Goal: Find specific page/section: Find specific page/section

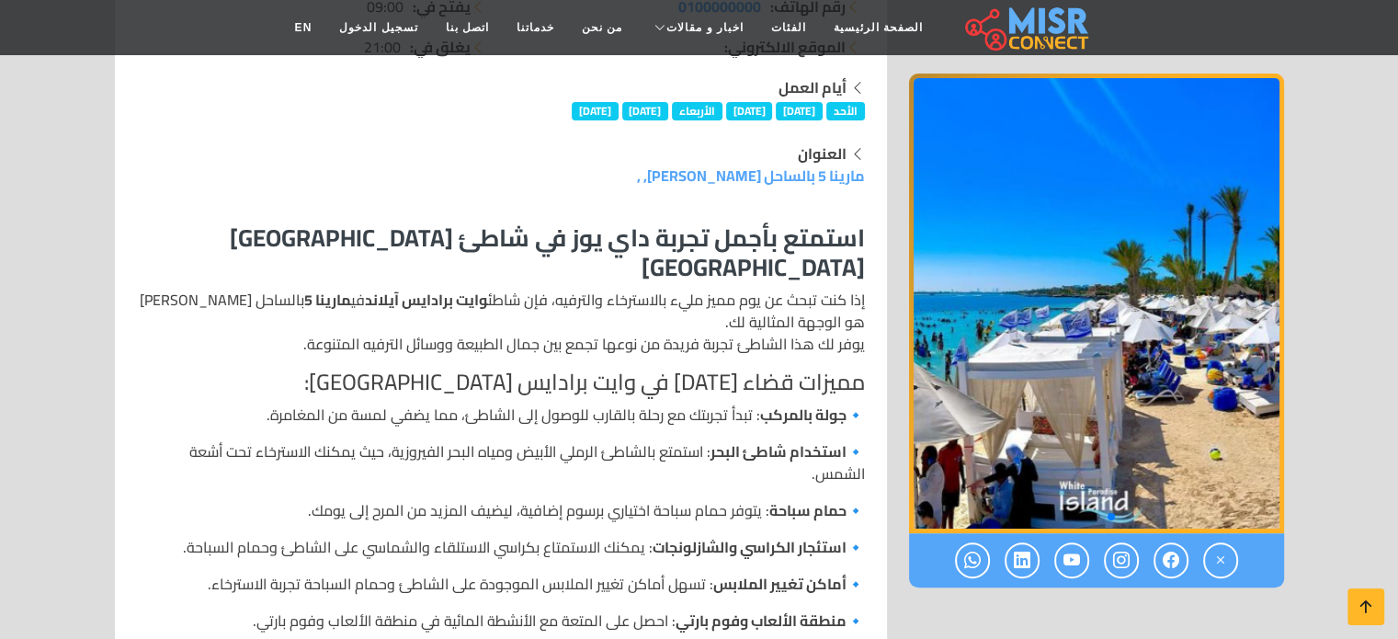
scroll to position [368, 0]
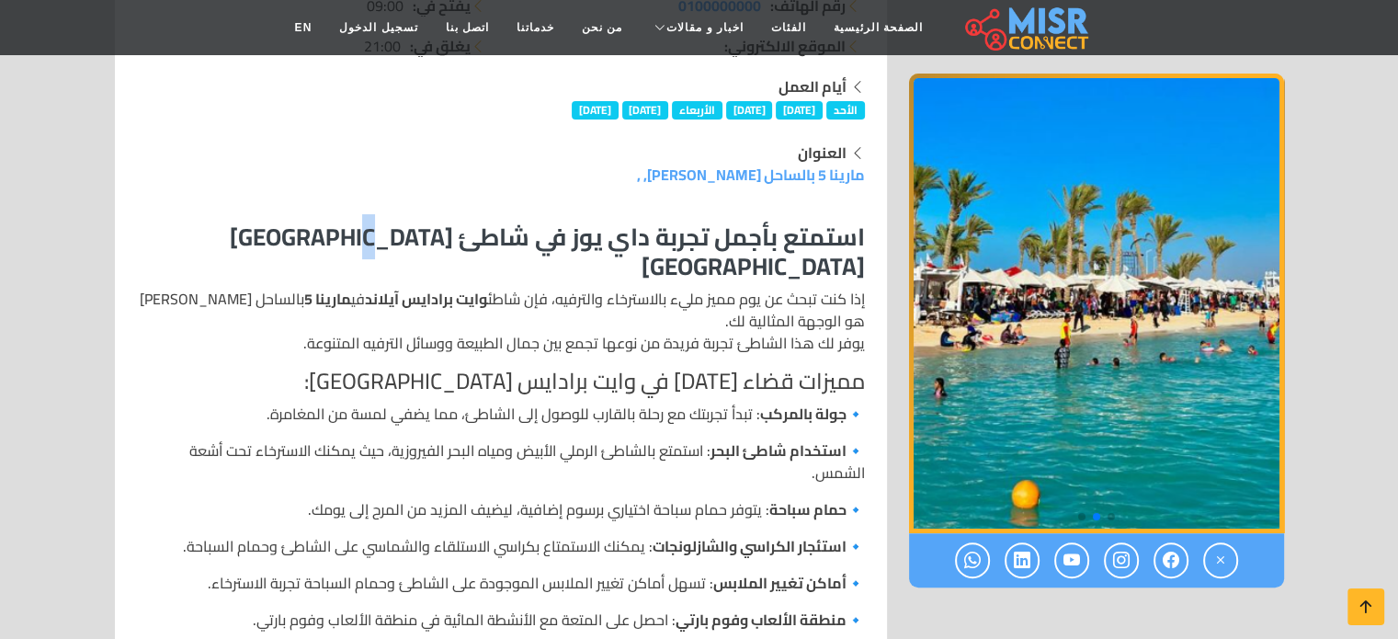
drag, startPoint x: 342, startPoint y: 226, endPoint x: 318, endPoint y: 226, distance: 23.9
click at [318, 226] on h3 "استمتع بأجمل تجربة داي يوز في شاطئ [GEOGRAPHIC_DATA] [GEOGRAPHIC_DATA]" at bounding box center [501, 250] width 728 height 57
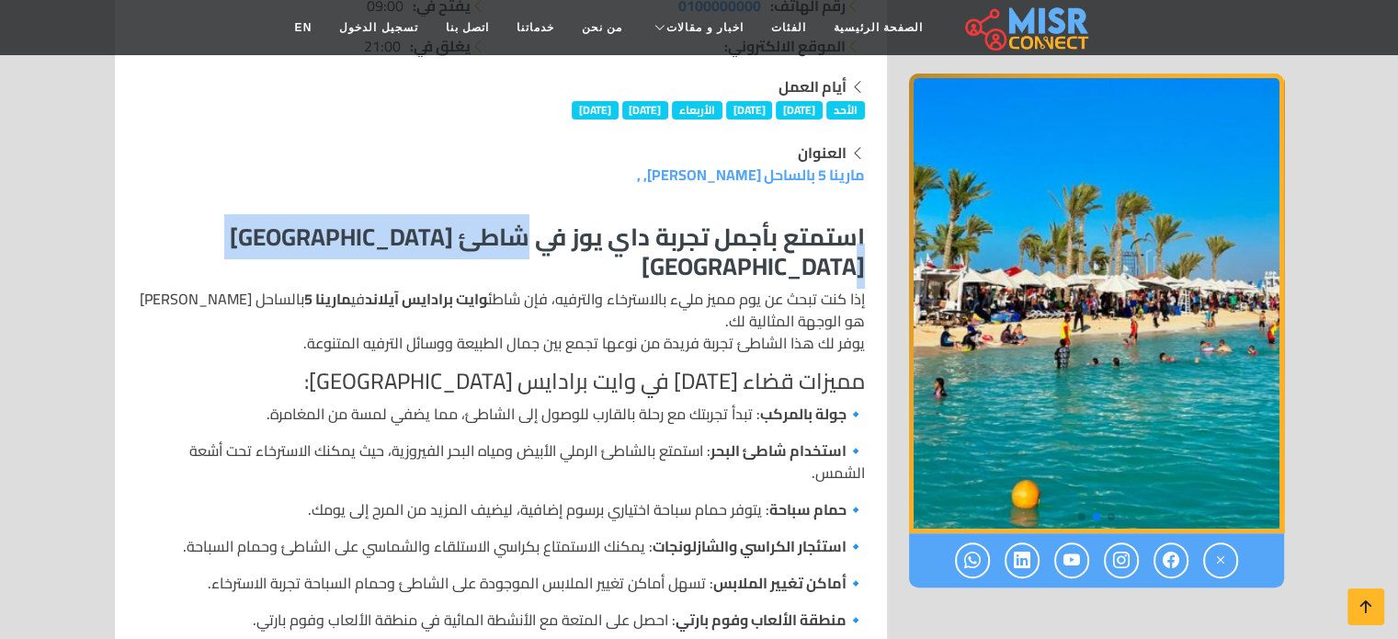
drag, startPoint x: 519, startPoint y: 234, endPoint x: 249, endPoint y: 238, distance: 270.2
click at [249, 238] on h3 "استمتع بأجمل تجربة داي يوز في شاطئ [GEOGRAPHIC_DATA] [GEOGRAPHIC_DATA]" at bounding box center [501, 250] width 728 height 57
copy h3 "شاطئ وايت برادايس آيلاند"
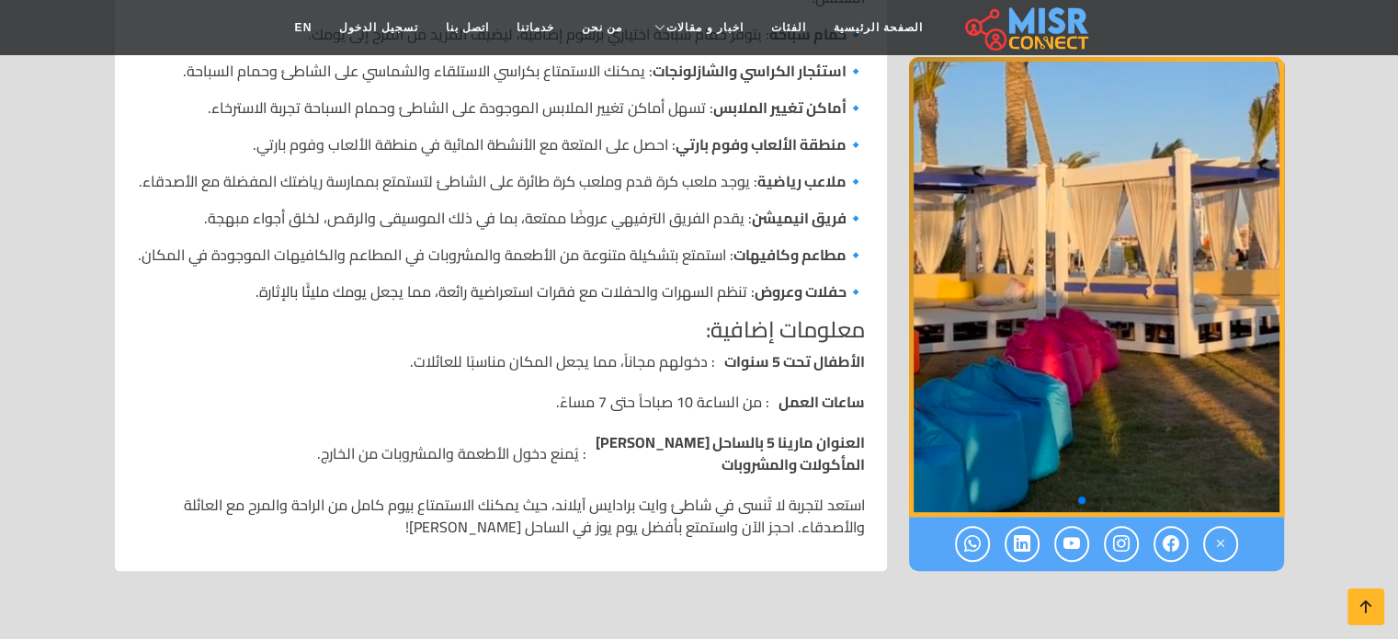
scroll to position [735, 0]
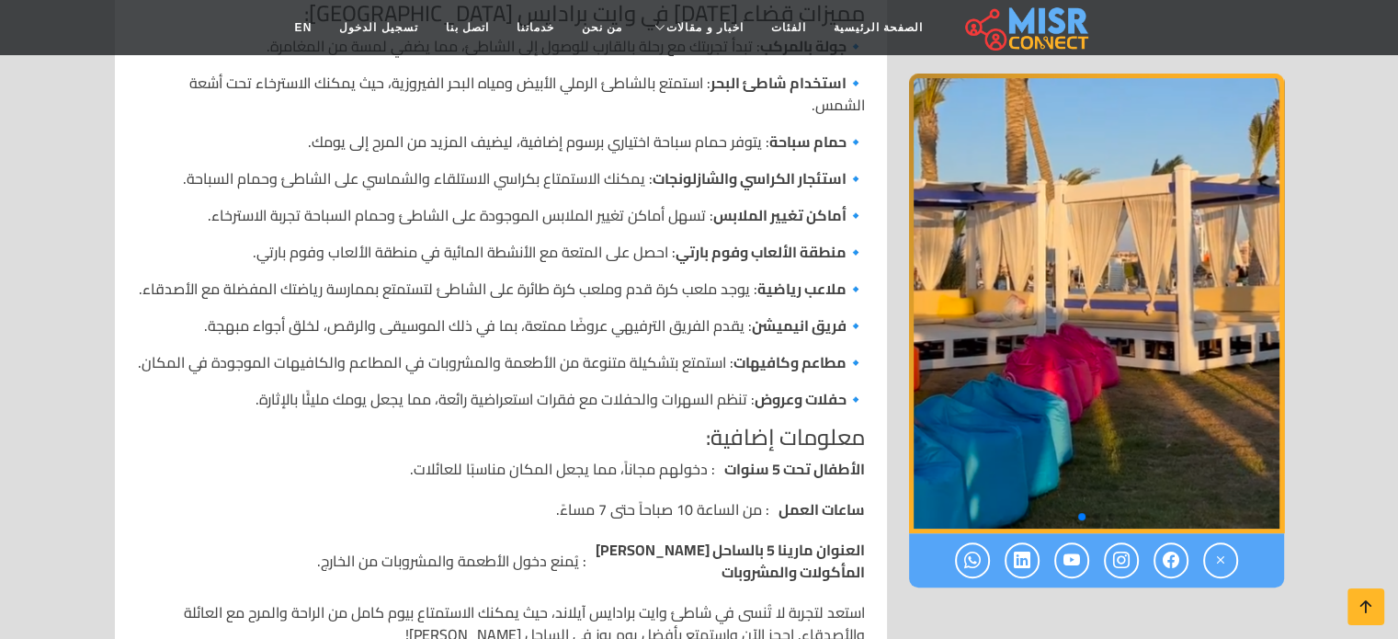
click at [1091, 303] on img "3 / 3" at bounding box center [1096, 303] width 375 height 459
click at [1217, 552] on icon at bounding box center [1220, 560] width 17 height 30
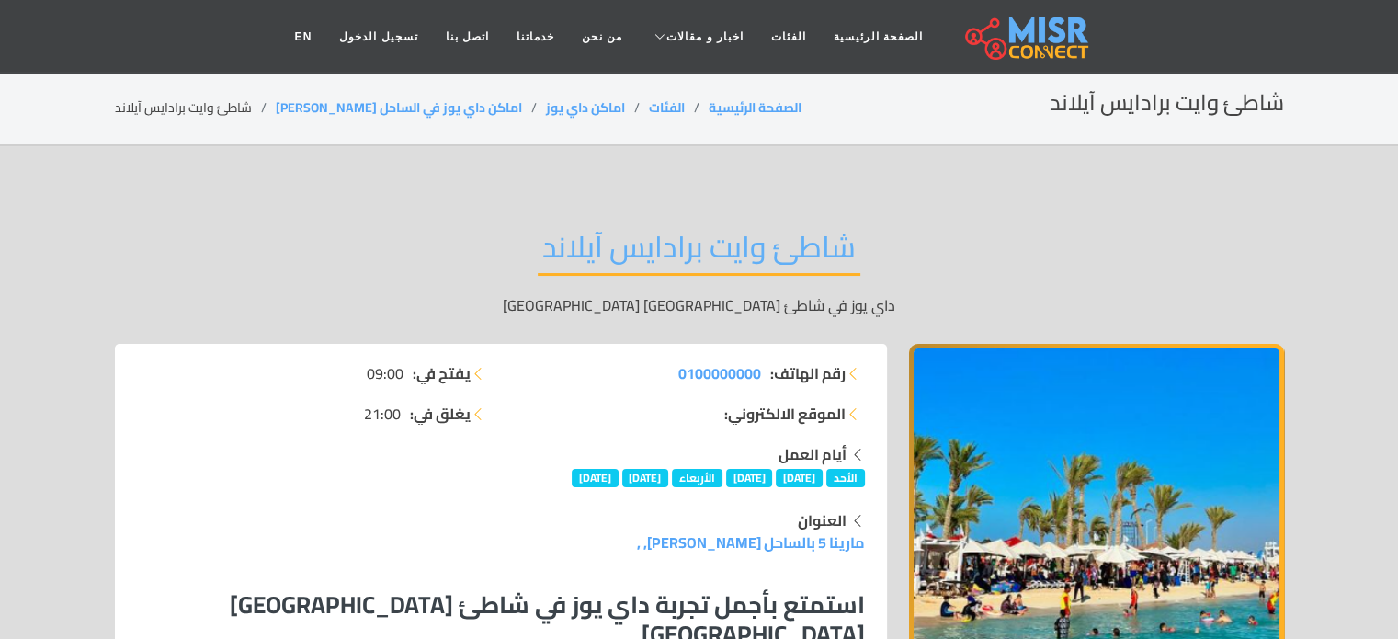
click at [651, 243] on h2 "شاطئ وايت برادايس آيلاند" at bounding box center [699, 252] width 323 height 47
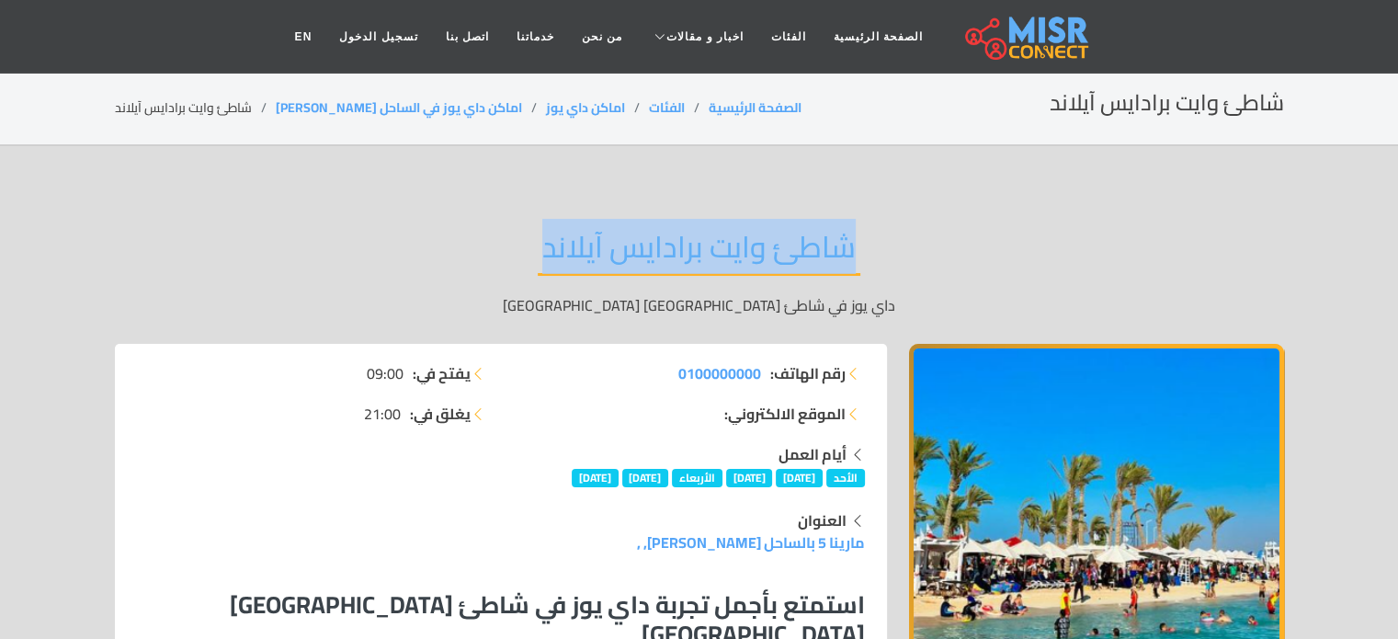
click at [651, 243] on h2 "شاطئ وايت برادايس آيلاند" at bounding box center [699, 252] width 323 height 47
copy div "شاطئ وايت برادايس آيلاند"
